Goal: Information Seeking & Learning: Learn about a topic

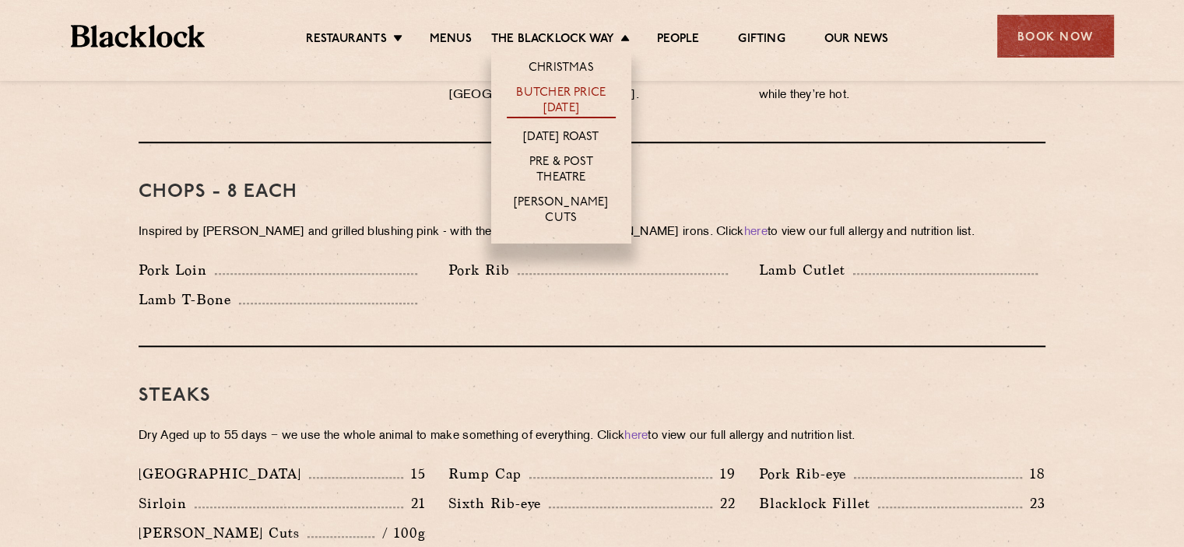
click at [577, 95] on link "Butcher Price [DATE]" at bounding box center [561, 102] width 109 height 33
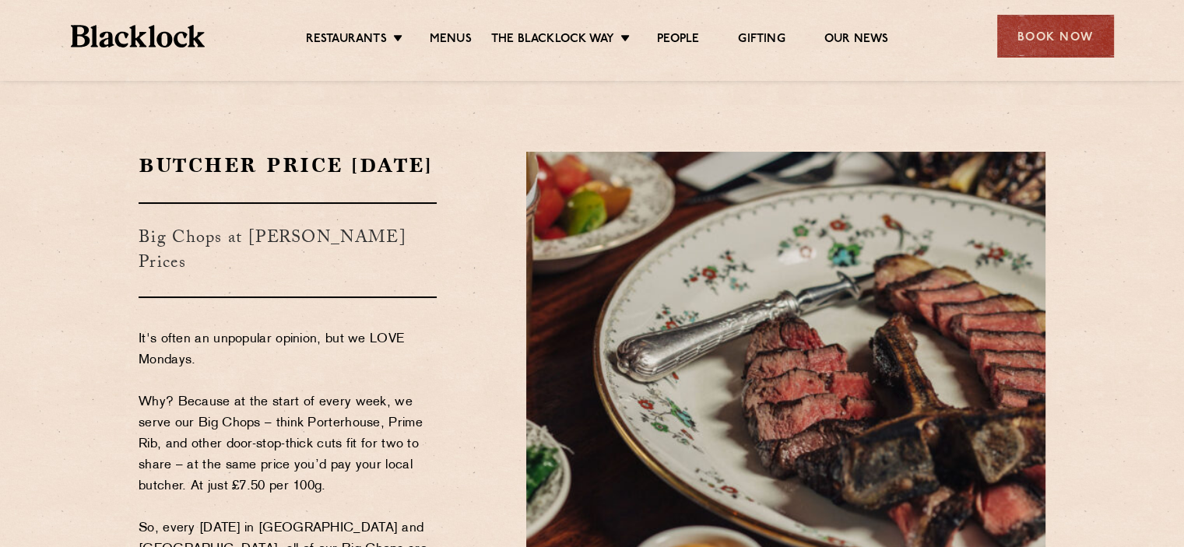
click at [109, 356] on section "Butcher Price Monday Big Chops at Butcher's Prices It's often an unpopular opin…" at bounding box center [592, 473] width 1184 height 736
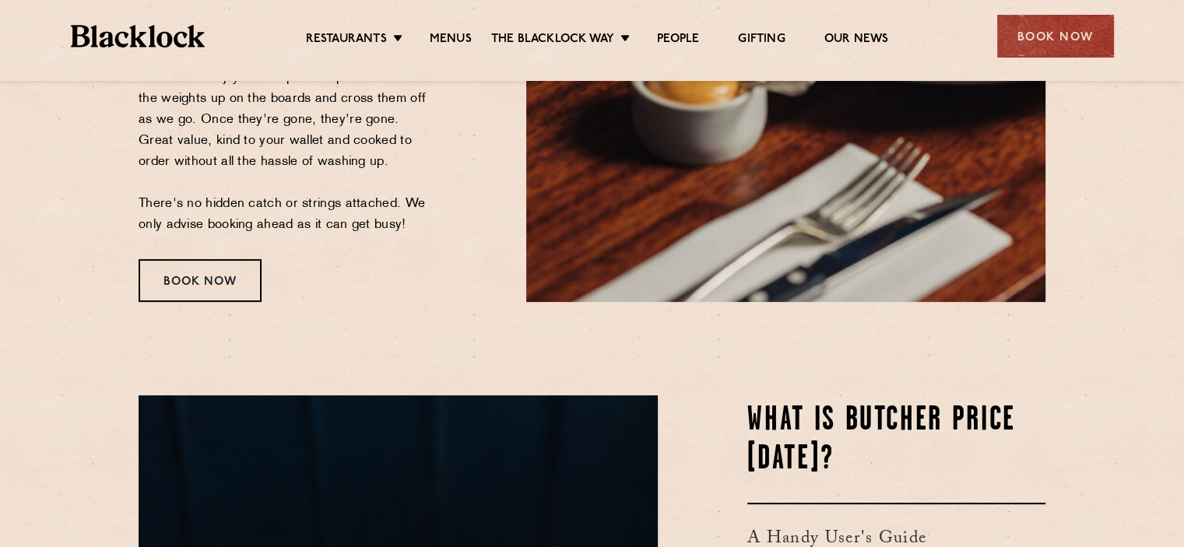
scroll to position [529, 0]
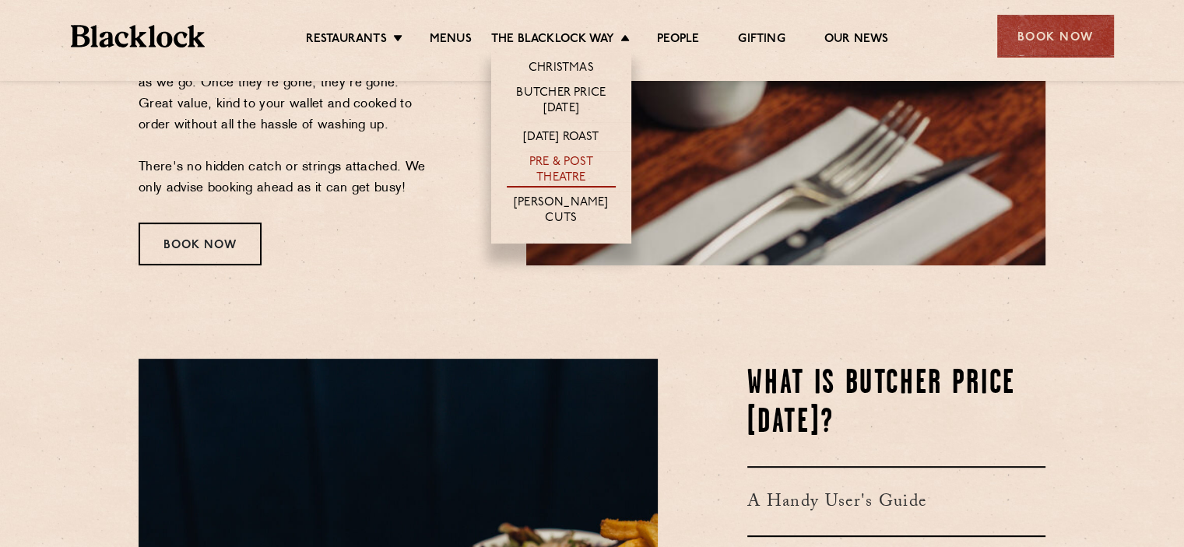
click at [549, 180] on link "Pre & Post Theatre" at bounding box center [561, 171] width 109 height 33
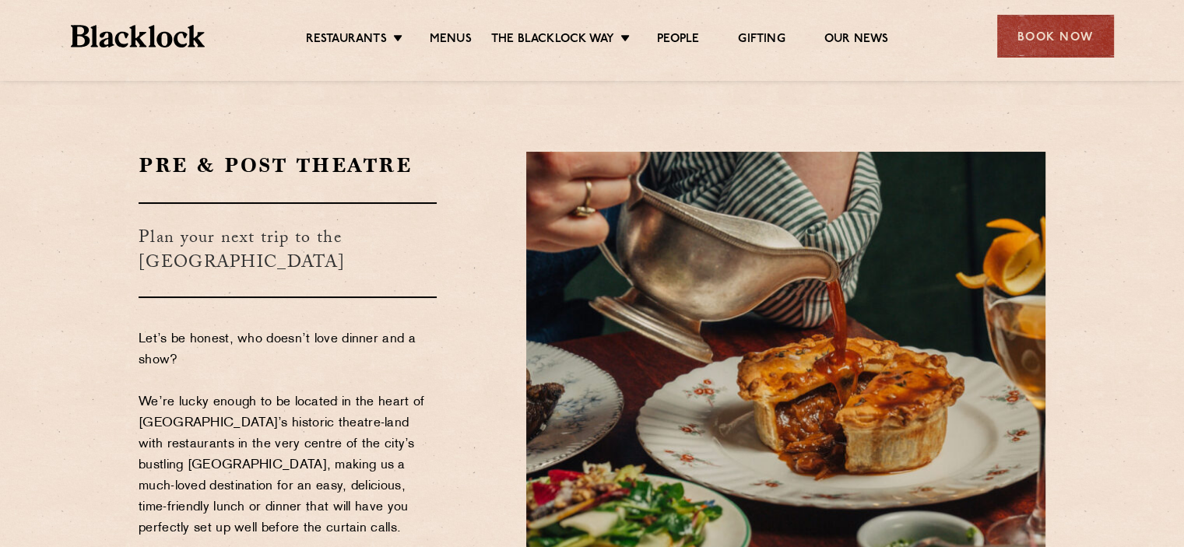
click at [85, 283] on section "Pre & Post Theatre Plan your next trip to the West-End Let’s be honest, who doe…" at bounding box center [592, 473] width 1184 height 736
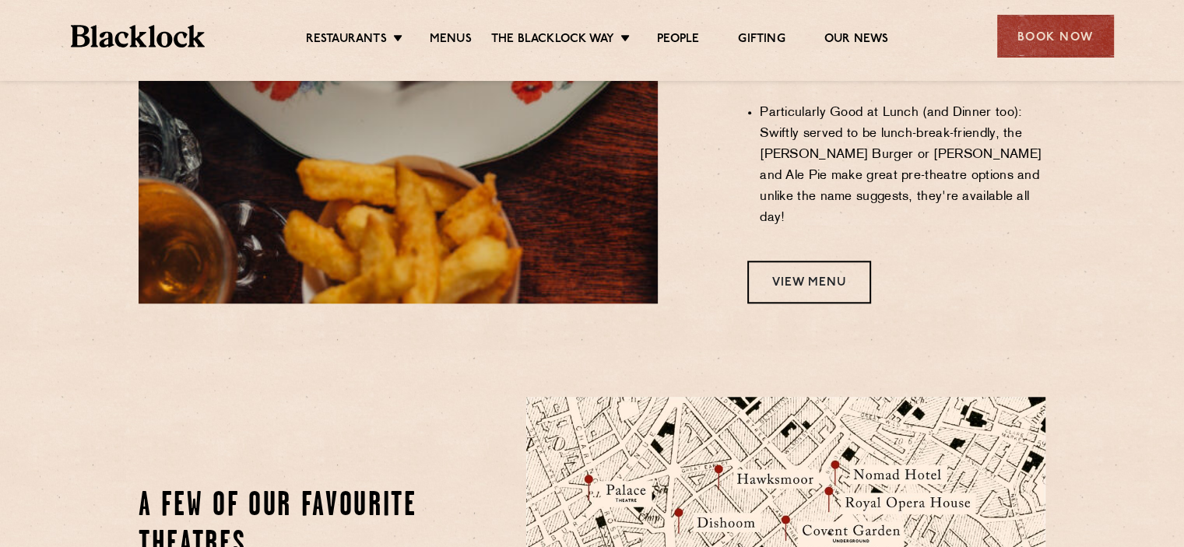
scroll to position [1401, 0]
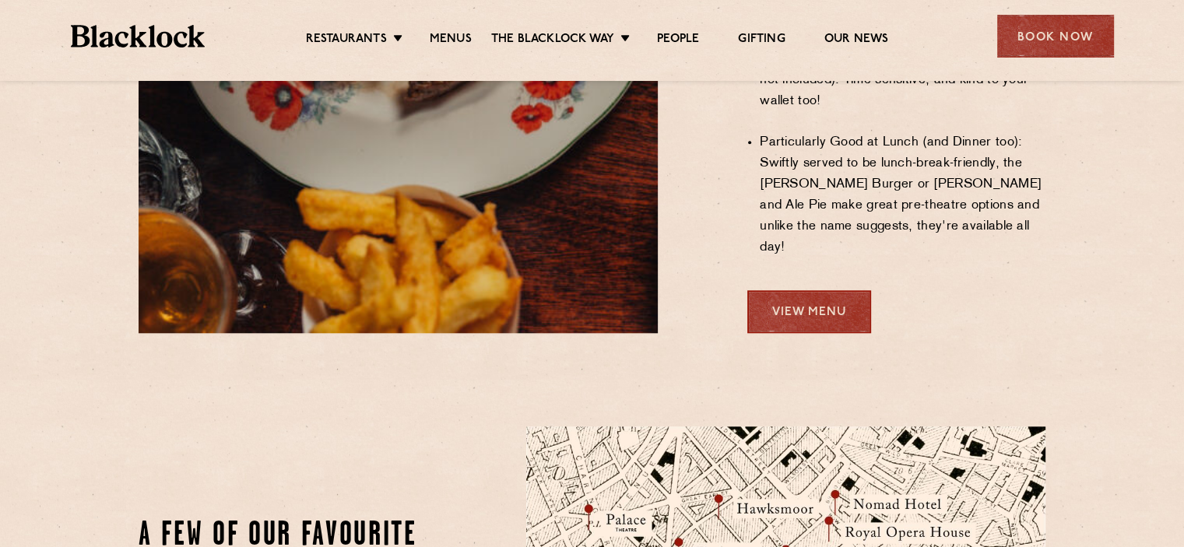
scroll to position [1339, 0]
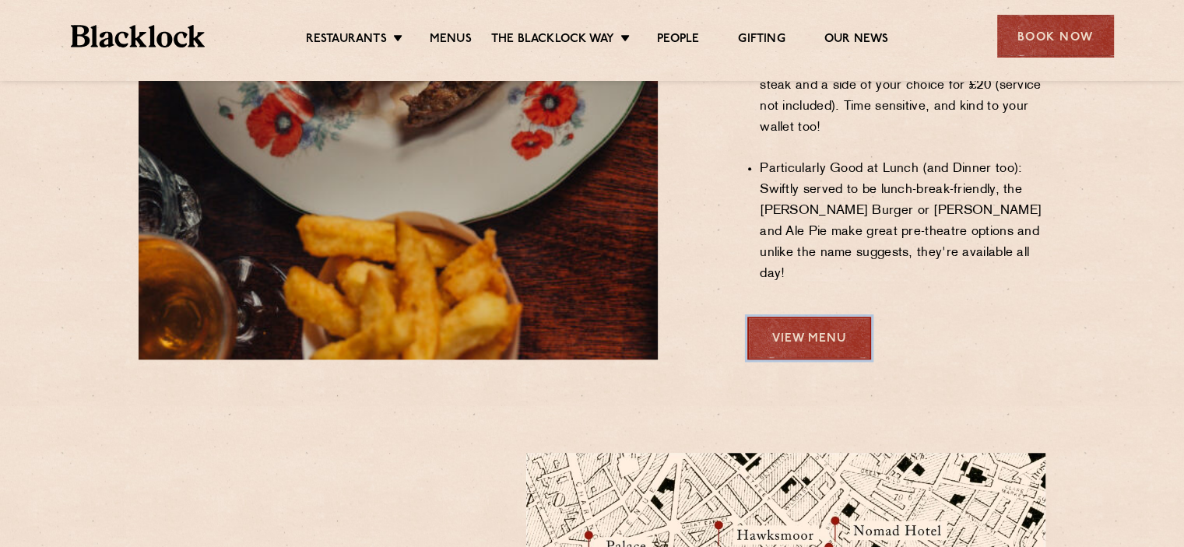
click at [816, 317] on link "View Menu" at bounding box center [809, 338] width 124 height 43
